Goal: Navigation & Orientation: Find specific page/section

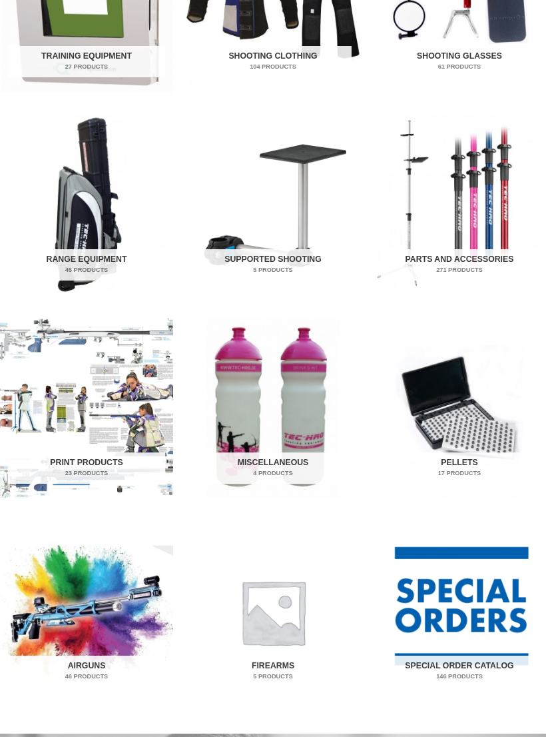
scroll to position [574, 0]
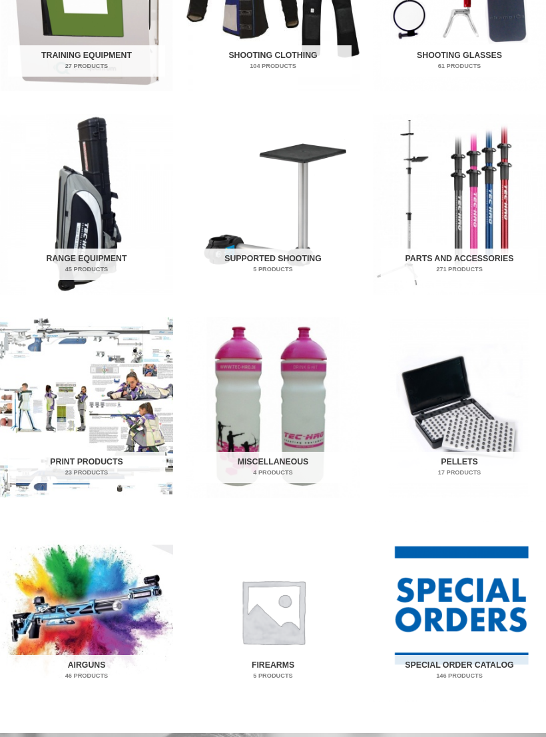
click at [78, 222] on img "Visit product category Range Equipment" at bounding box center [86, 204] width 173 height 181
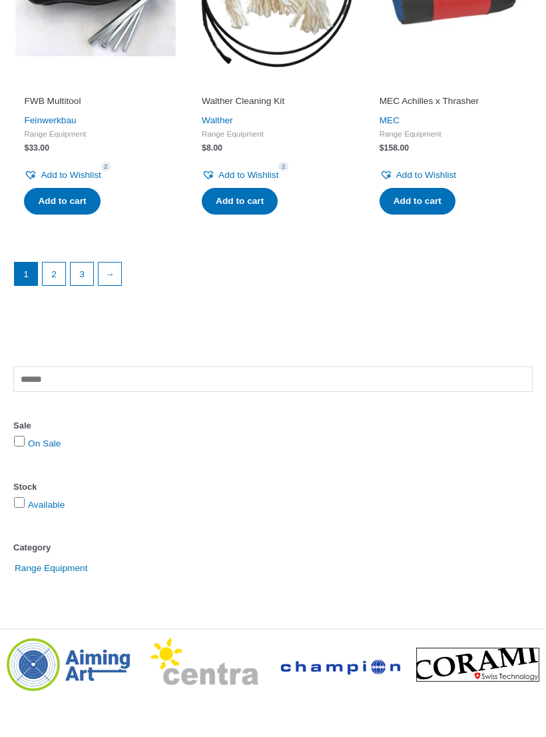
scroll to position [1831, 0]
click at [51, 265] on link "2" at bounding box center [54, 273] width 23 height 23
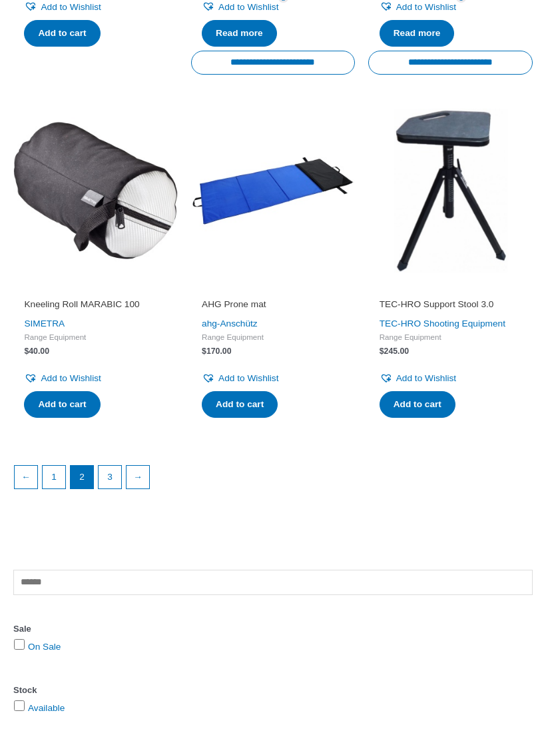
scroll to position [1649, 0]
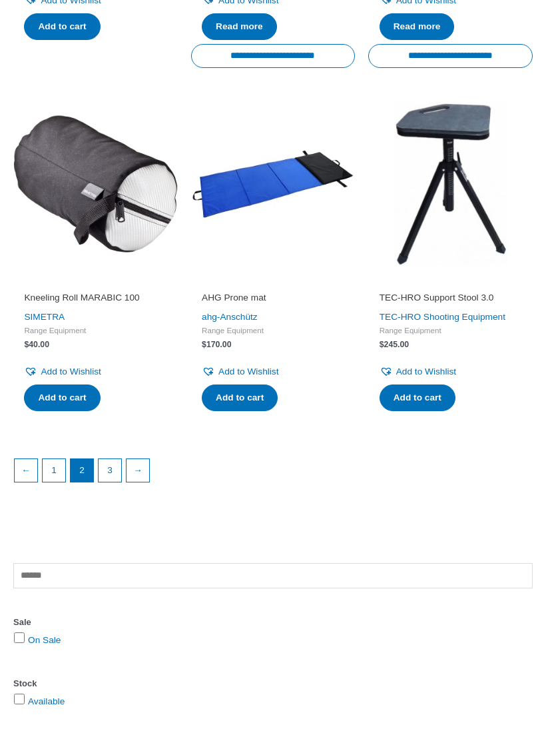
click at [112, 462] on link "3" at bounding box center [110, 471] width 23 height 23
